Goal: Transaction & Acquisition: Purchase product/service

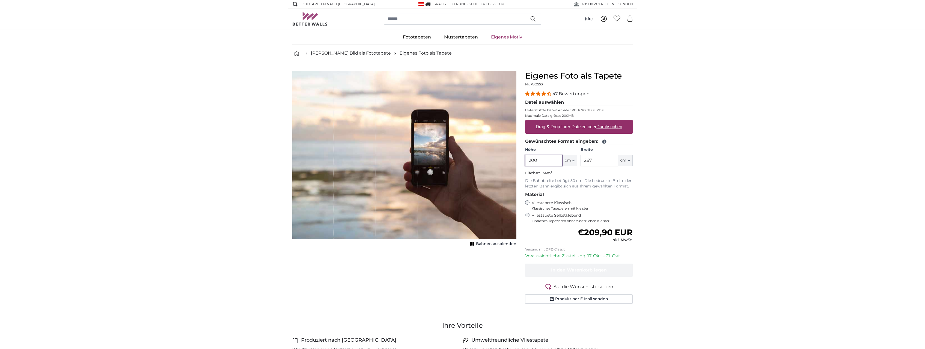
drag, startPoint x: 545, startPoint y: 162, endPoint x: 525, endPoint y: 161, distance: 20.5
click at [525, 161] on input "200" at bounding box center [543, 160] width 37 height 11
type input "300"
click at [600, 162] on input "267" at bounding box center [599, 160] width 37 height 11
drag, startPoint x: 599, startPoint y: 162, endPoint x: 568, endPoint y: 160, distance: 30.9
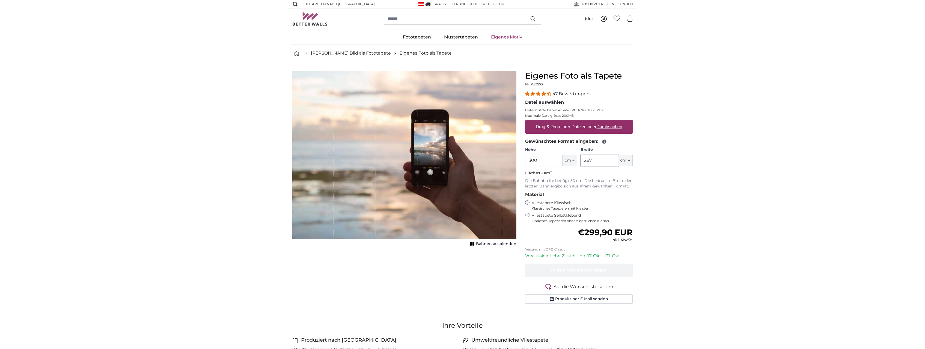
click at [581, 160] on input "267" at bounding box center [599, 160] width 37 height 11
click at [483, 243] on span "Bahnen ausblenden" at bounding box center [496, 243] width 40 height 5
click at [483, 243] on span "Bahnen einblenden" at bounding box center [496, 243] width 40 height 5
click at [537, 162] on input "300" at bounding box center [543, 160] width 37 height 11
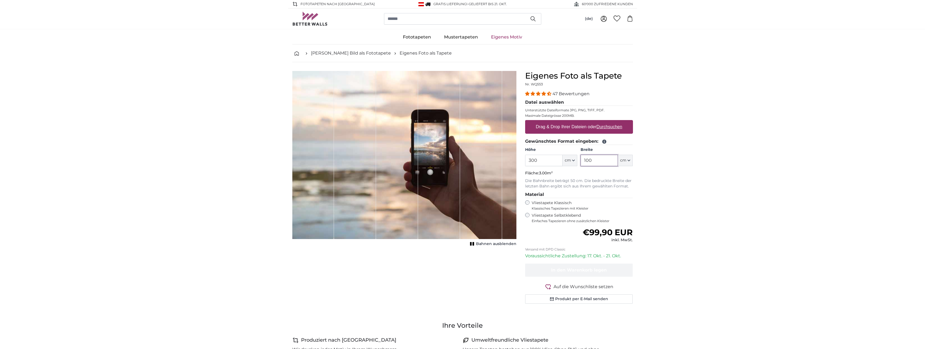
click at [589, 162] on input "100" at bounding box center [599, 160] width 37 height 11
click at [595, 161] on input "100" at bounding box center [599, 160] width 37 height 11
drag, startPoint x: 595, startPoint y: 161, endPoint x: 574, endPoint y: 161, distance: 21.8
click at [581, 161] on input "100" at bounding box center [599, 160] width 37 height 11
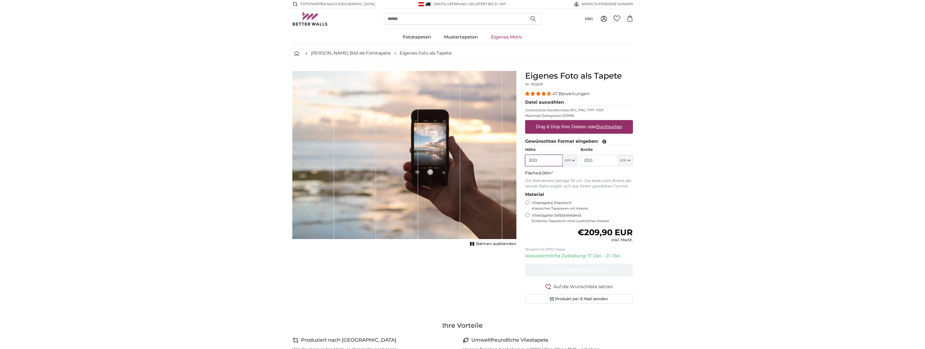
click at [554, 161] on input "300" at bounding box center [543, 160] width 37 height 11
click at [591, 160] on input "200" at bounding box center [599, 160] width 37 height 11
drag, startPoint x: 603, startPoint y: 160, endPoint x: 565, endPoint y: 157, distance: 38.3
click at [581, 157] on input "200" at bounding box center [599, 160] width 37 height 11
type input "100"
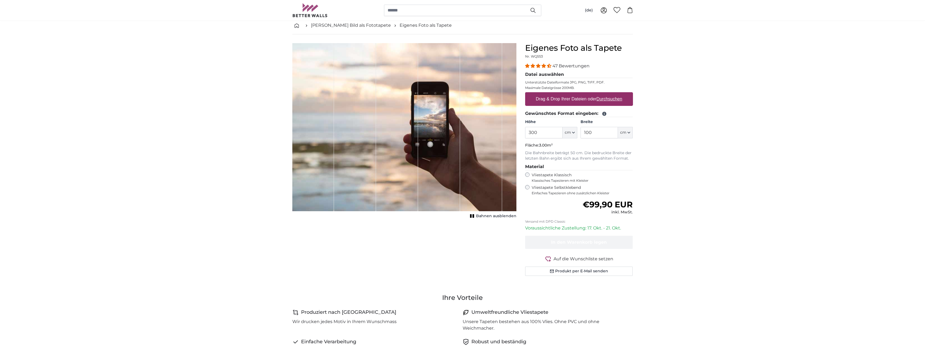
click at [550, 98] on label "Drag & Drop Ihrer Dateien oder Durchsuchen" at bounding box center [579, 99] width 91 height 11
click at [550, 94] on input "Drag & Drop Ihrer Dateien oder Durchsuchen" at bounding box center [579, 93] width 108 height 2
type input "**********"
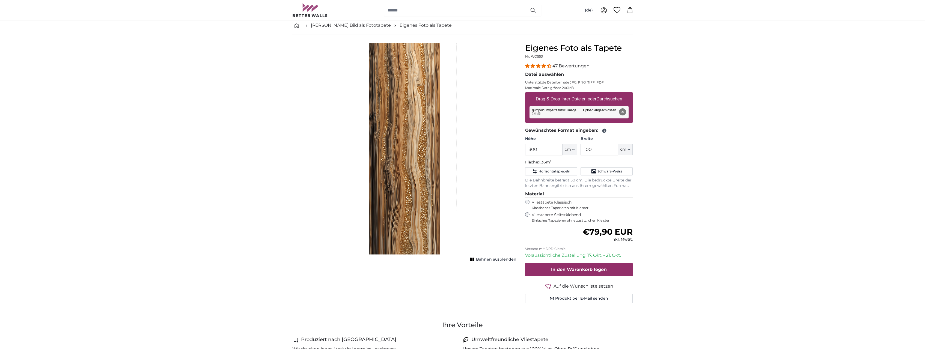
type input "200"
type input "68"
click at [401, 158] on div "1 of 1" at bounding box center [395, 149] width 52 height 212
drag, startPoint x: 585, startPoint y: 231, endPoint x: 617, endPoint y: 232, distance: 32.2
click at [617, 232] on span "€79,90 EUR" at bounding box center [608, 232] width 50 height 10
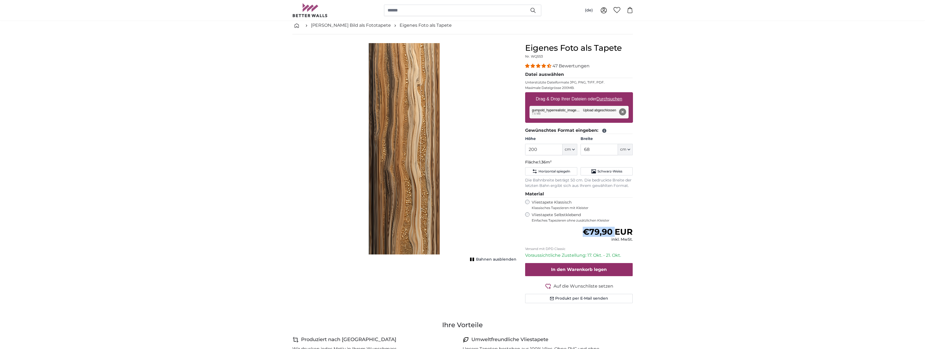
click at [592, 231] on span "€79,90 EUR" at bounding box center [608, 232] width 50 height 10
drag, startPoint x: 413, startPoint y: 213, endPoint x: 399, endPoint y: 219, distance: 15.6
click at [399, 219] on div "1 of 1" at bounding box center [395, 149] width 52 height 212
click at [622, 112] on button "Entfernen" at bounding box center [622, 111] width 7 height 7
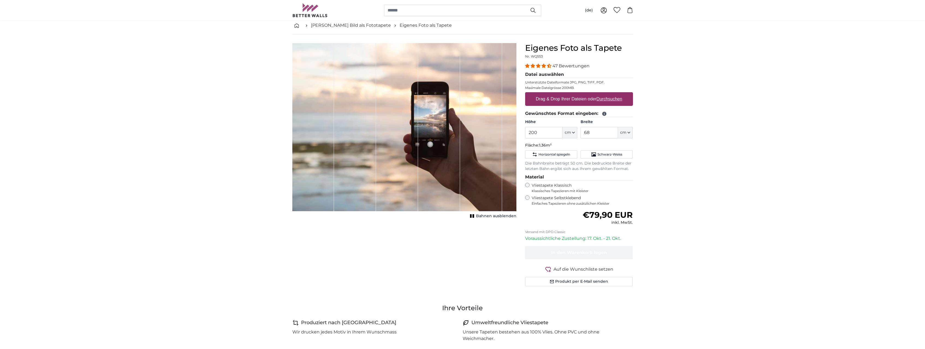
click at [583, 98] on label "Drag & Drop Ihrer Dateien oder Durchsuchen" at bounding box center [579, 99] width 91 height 11
click at [583, 94] on input "Drag & Drop Ihrer Dateien oder Durchsuchen" at bounding box center [579, 93] width 108 height 2
type input "**********"
